Goal: Information Seeking & Learning: Learn about a topic

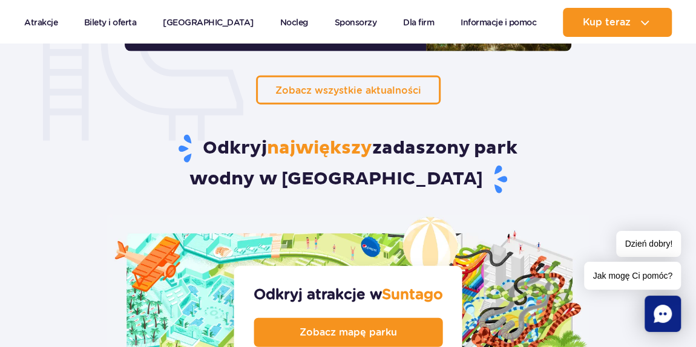
scroll to position [5838, 0]
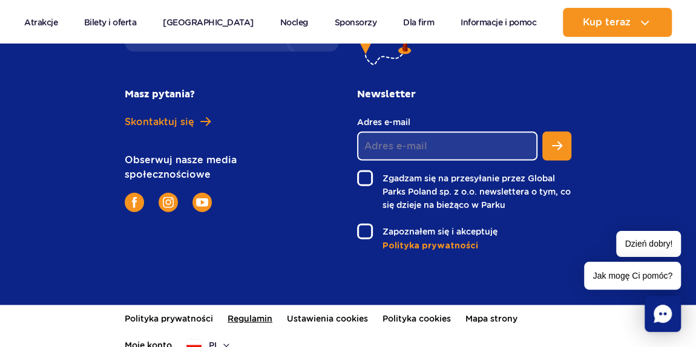
click at [233, 305] on link "Regulamin" at bounding box center [249, 318] width 45 height 27
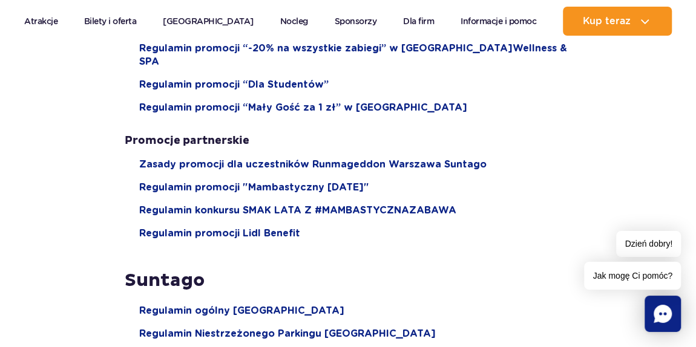
scroll to position [1319, 0]
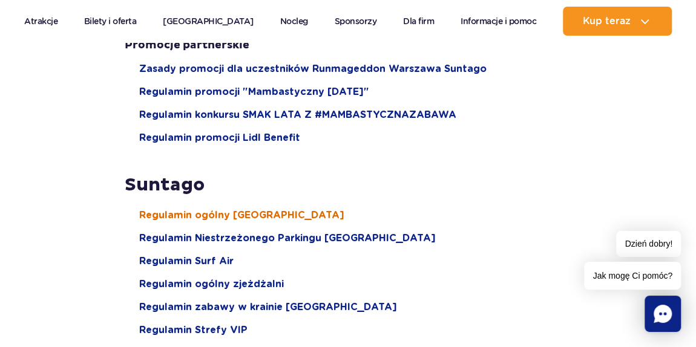
click at [223, 209] on span "Regulamin ogólny [GEOGRAPHIC_DATA]" at bounding box center [241, 215] width 205 height 13
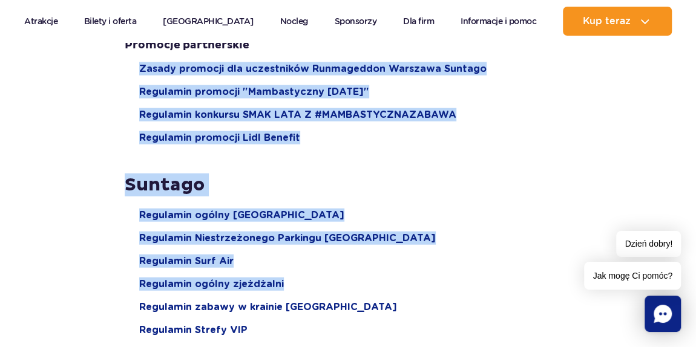
drag, startPoint x: 471, startPoint y: 280, endPoint x: 66, endPoint y: 59, distance: 461.3
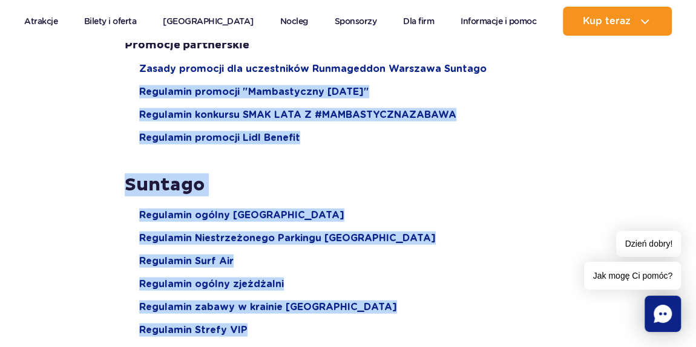
drag, startPoint x: 59, startPoint y: 75, endPoint x: 262, endPoint y: 305, distance: 306.9
click at [476, 301] on li "Regulamin zabawy w krainie [GEOGRAPHIC_DATA]" at bounding box center [355, 307] width 432 height 13
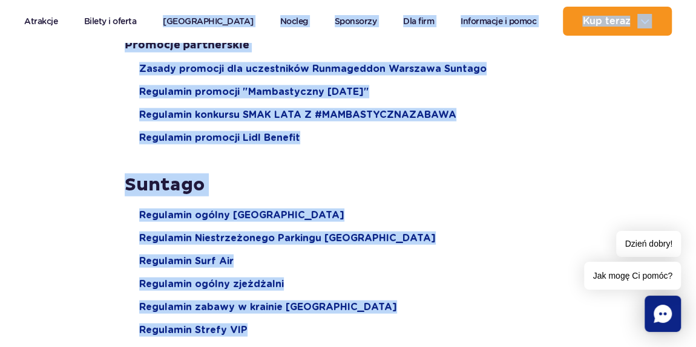
drag, startPoint x: 408, startPoint y: 247, endPoint x: 161, endPoint y: 31, distance: 327.5
click at [514, 255] on li "Regulamin Surf Air" at bounding box center [355, 261] width 432 height 13
drag, startPoint x: 532, startPoint y: 313, endPoint x: 166, endPoint y: 39, distance: 456.3
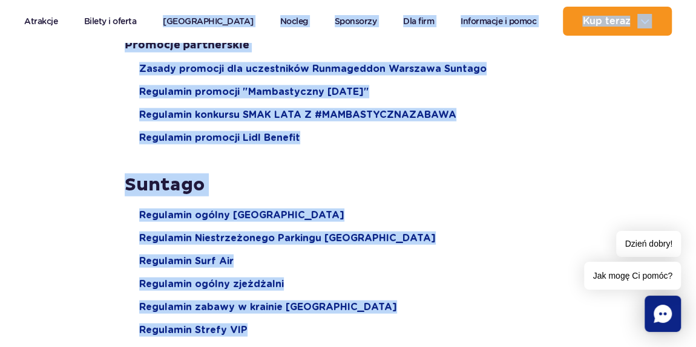
click at [550, 131] on li "Regulamin promocji Lidl Benefit" at bounding box center [355, 137] width 432 height 13
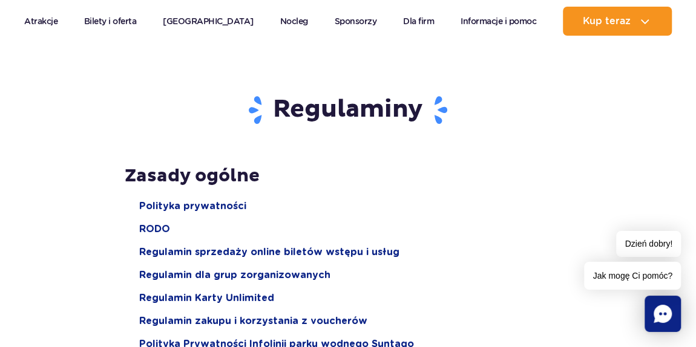
scroll to position [0, 0]
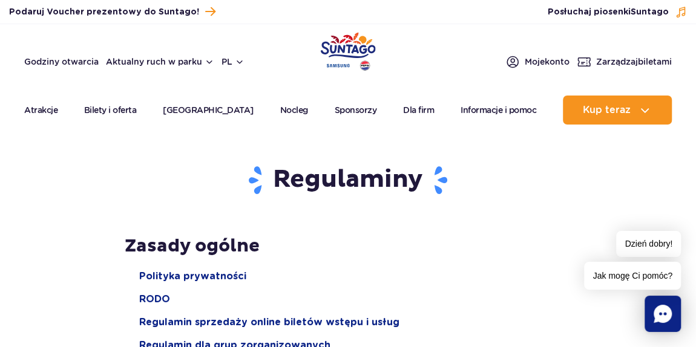
click at [347, 48] on img "Park of Poland" at bounding box center [348, 51] width 55 height 39
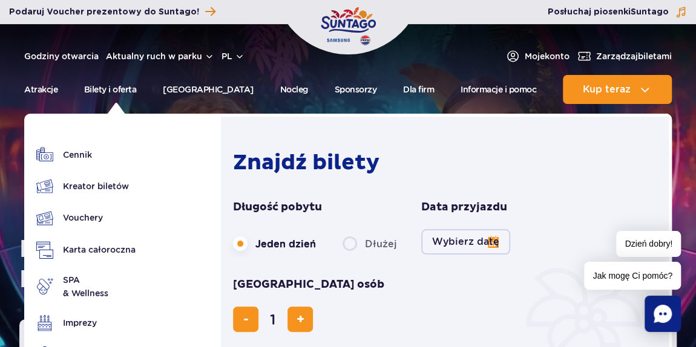
click at [86, 235] on ul "Cennik Kreator biletów Vouchery Karta całoroczna SPA" at bounding box center [85, 261] width 99 height 231
click at [90, 249] on link "Karta całoroczna" at bounding box center [85, 250] width 99 height 18
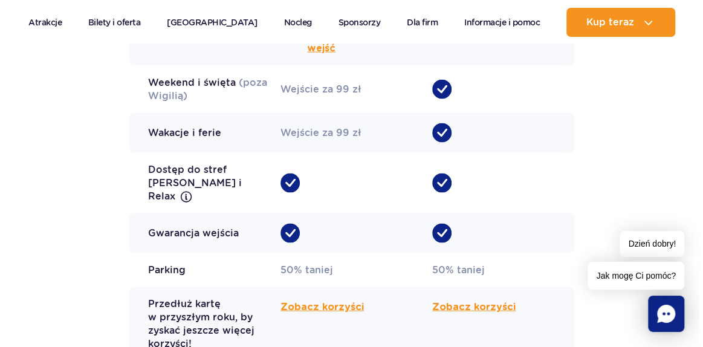
scroll to position [1209, 0]
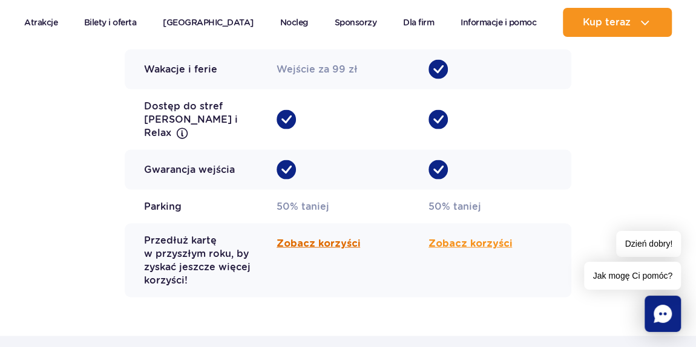
click at [318, 237] on span "Zobacz korzyści" at bounding box center [317, 244] width 83 height 15
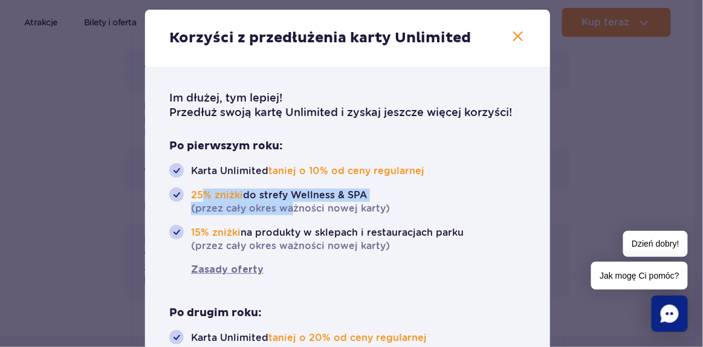
drag, startPoint x: 199, startPoint y: 200, endPoint x: 286, endPoint y: 203, distance: 87.2
click at [286, 203] on span "25% zniżki do strefy Wellness & SPA (przez cały okres ważności nowej karty)" at bounding box center [290, 202] width 199 height 28
click at [315, 263] on link "Zasady oferty" at bounding box center [347, 270] width 357 height 15
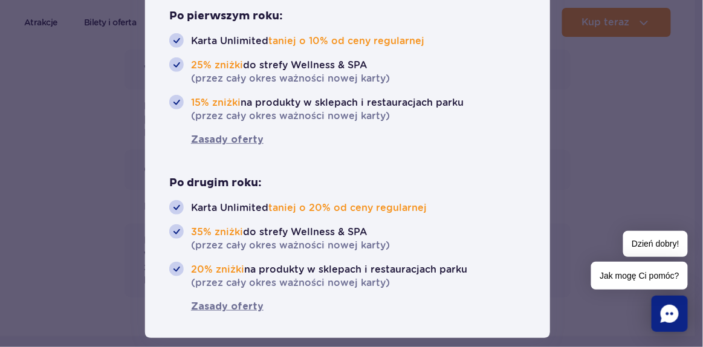
click at [624, 152] on div at bounding box center [351, 173] width 703 height 347
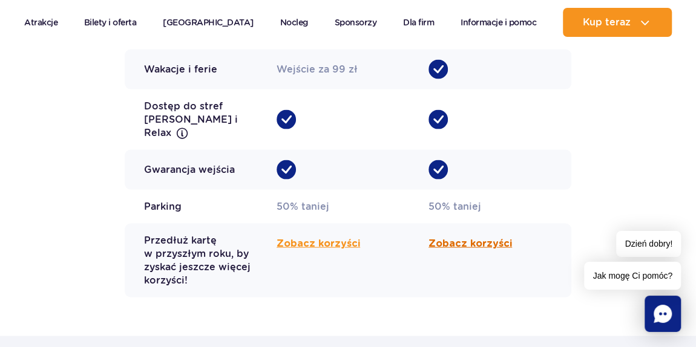
click at [485, 237] on span "Zobacz korzyści" at bounding box center [469, 244] width 83 height 15
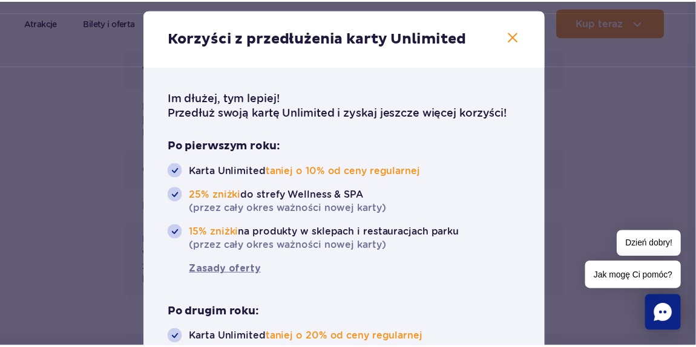
scroll to position [0, 0]
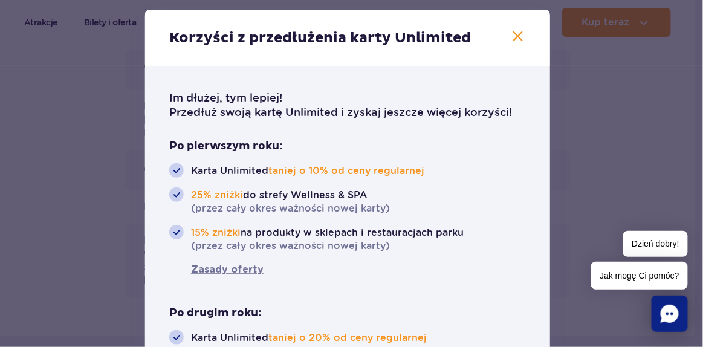
click at [685, 146] on div at bounding box center [351, 173] width 703 height 347
